Goal: Navigation & Orientation: Find specific page/section

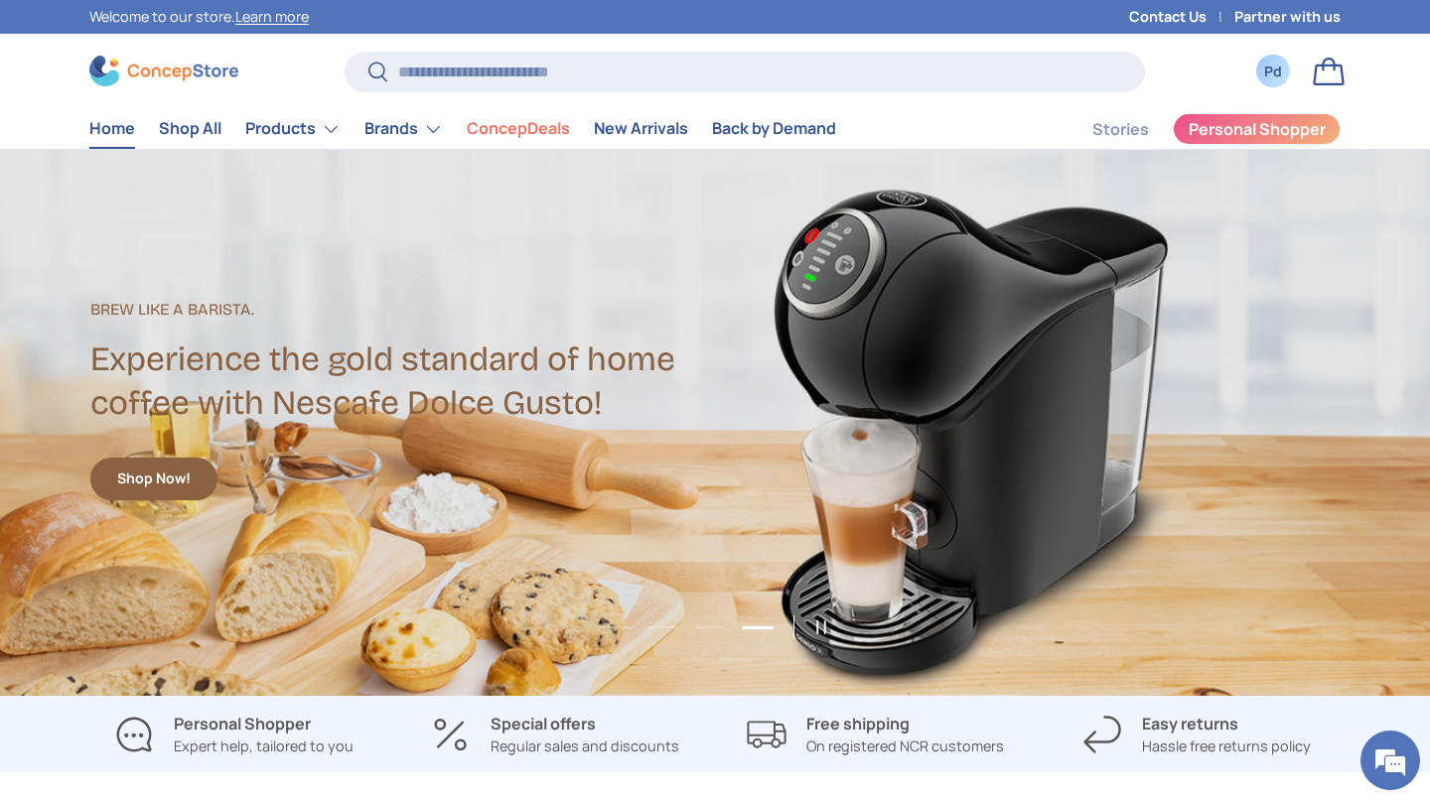
scroll to position [1730, 0]
click at [570, 128] on link "ConcepDeals" at bounding box center [518, 128] width 103 height 39
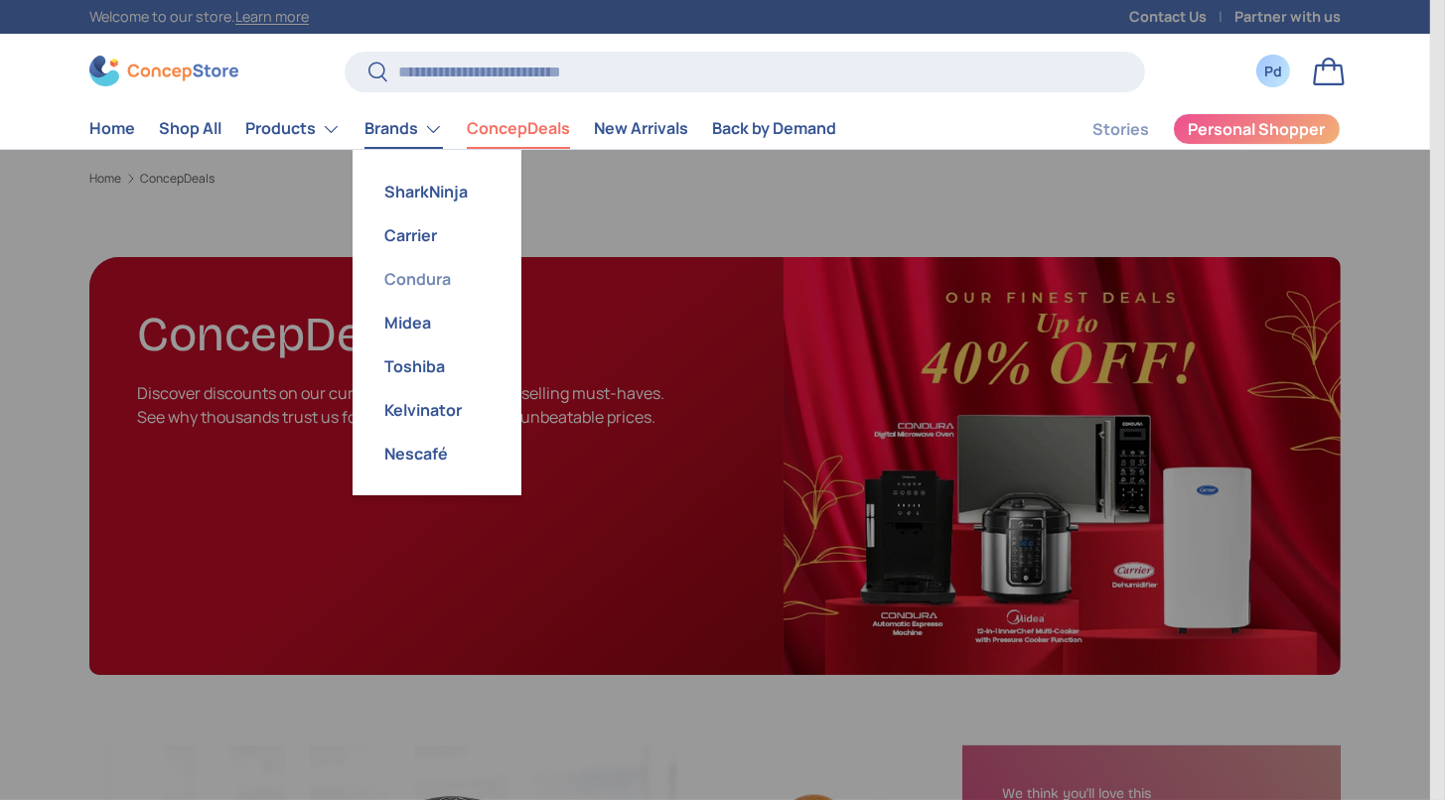
click at [509, 301] on link "Condura" at bounding box center [436, 279] width 145 height 44
